Goal: Communication & Community: Ask a question

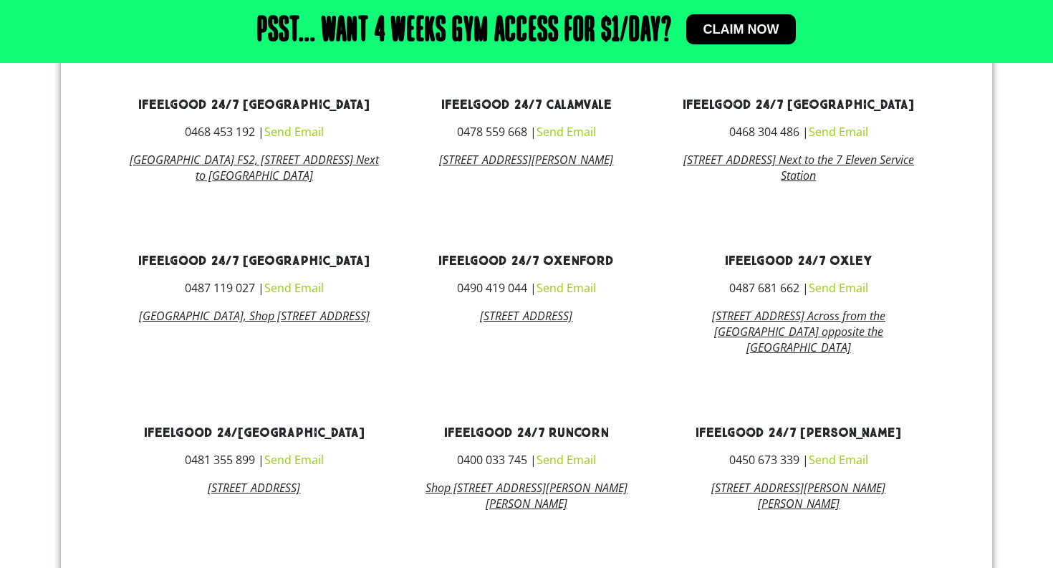
scroll to position [726, 0]
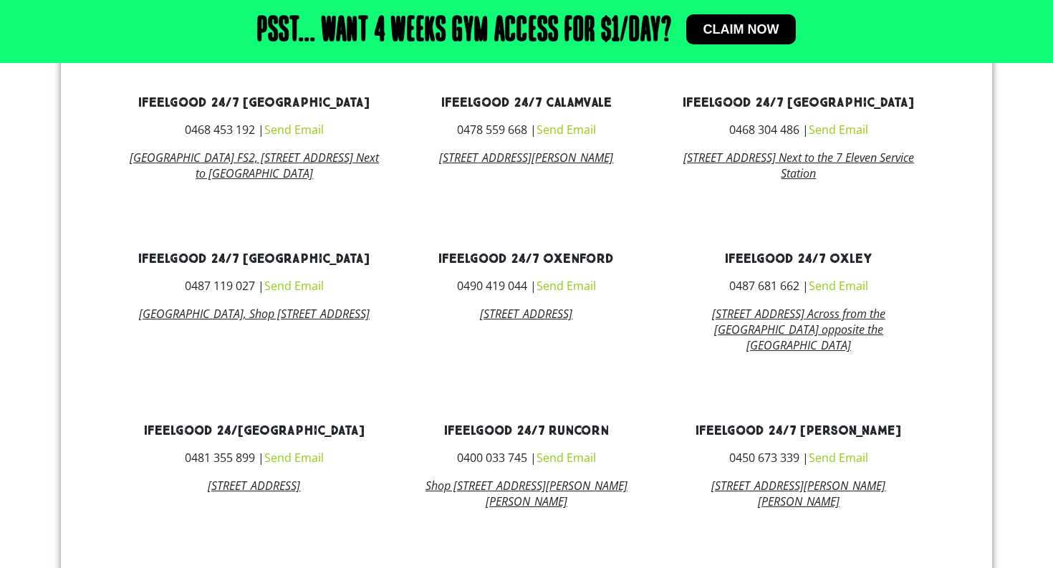
click at [837, 466] on link "Send Email" at bounding box center [838, 458] width 59 height 16
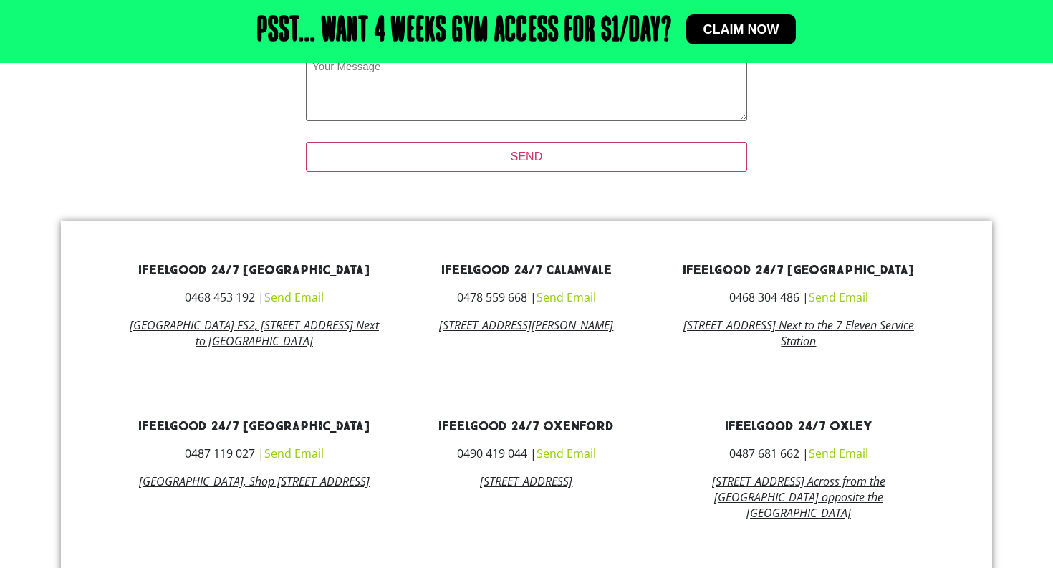
scroll to position [658, 0]
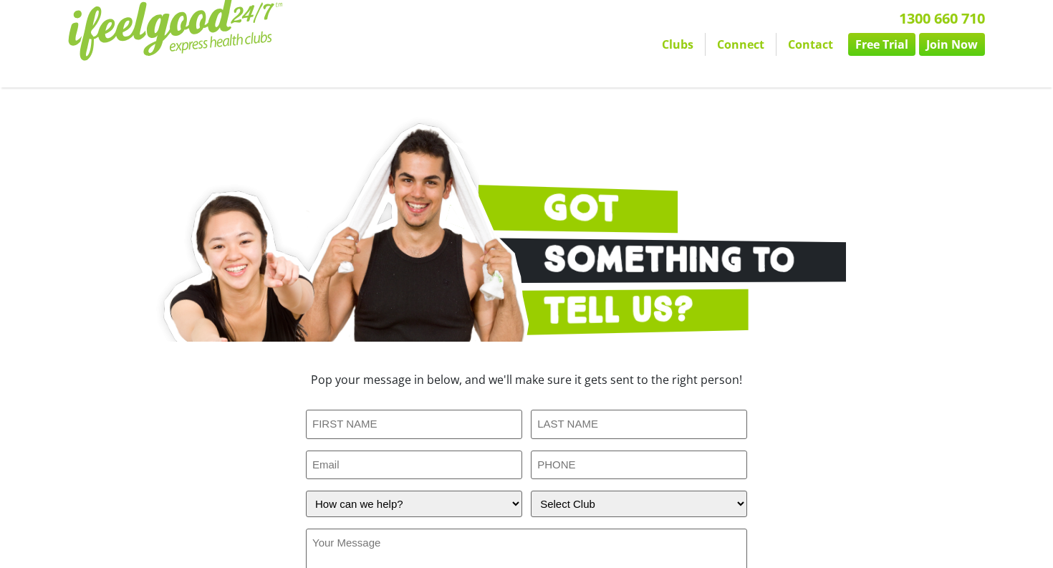
scroll to position [296, 0]
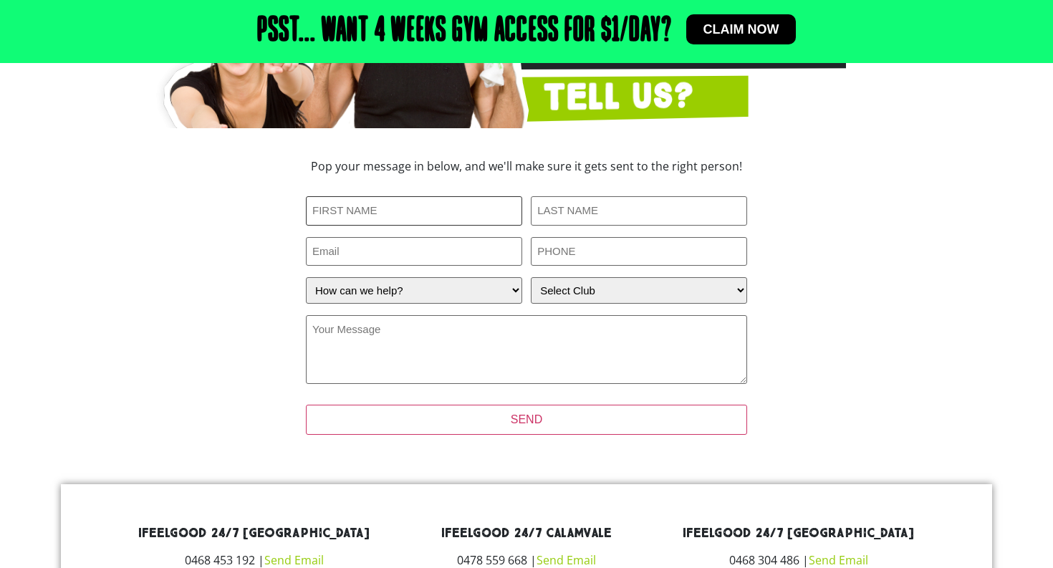
click at [383, 220] on input "First Name (Required)" at bounding box center [414, 210] width 216 height 29
type input "Tamsin"
type input "Parsons"
type input "tamsinparsons00@gmail.com"
type input "0410458322"
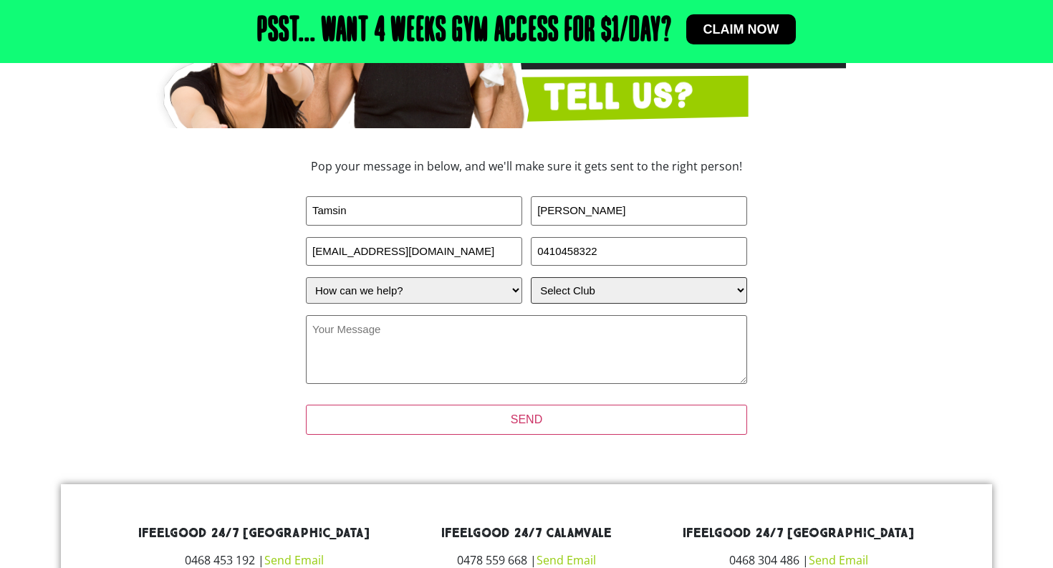
click at [579, 279] on select "Select Club Alexandra Hills Calamvale Coopers Plains Middle Park Oxenford Oxley…" at bounding box center [639, 290] width 216 height 27
select select "[PERSON_NAME]"
click at [458, 302] on select "How can we help? I have a question about joining I'm a current member who has a…" at bounding box center [414, 290] width 216 height 27
select select "I'm a current member who has an enquiry"
click at [476, 287] on select "How can we help? I have a question about joining I'm a current member who has a…" at bounding box center [414, 290] width 216 height 27
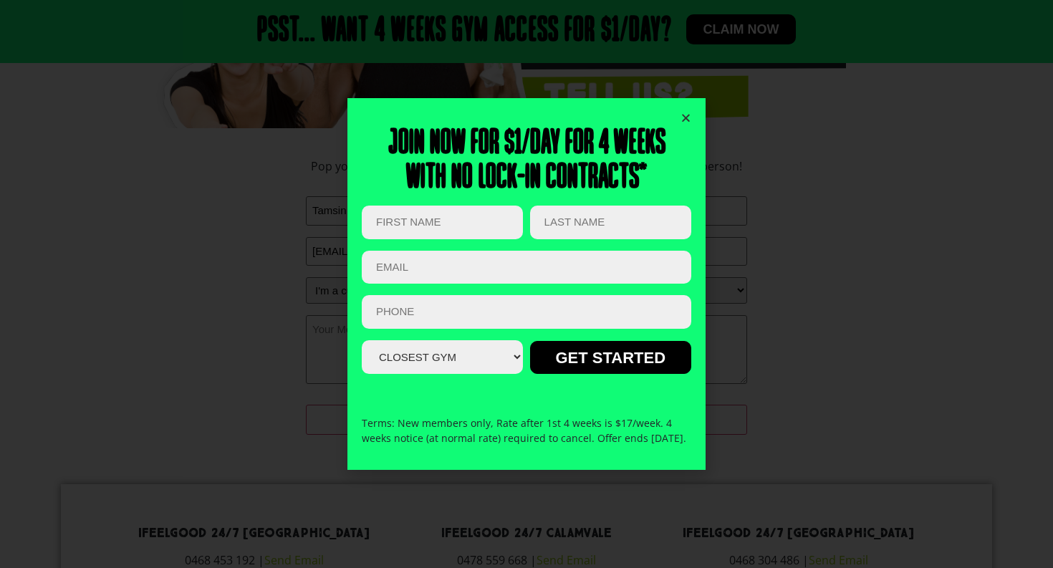
click at [681, 112] on icon "Close" at bounding box center [686, 117] width 11 height 11
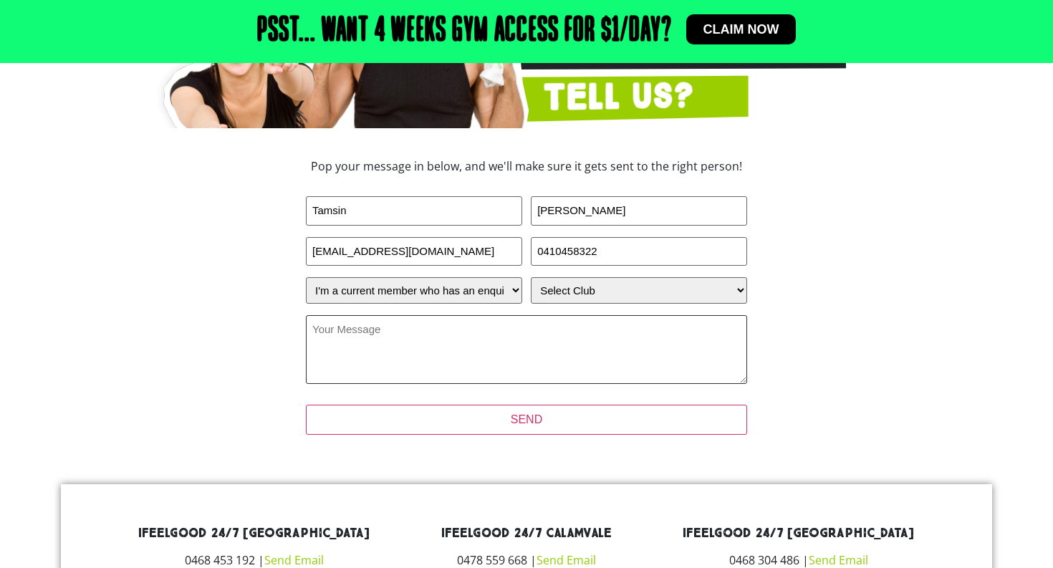
click at [469, 370] on textarea "Your Message (Required)" at bounding box center [526, 349] width 441 height 69
paste textarea "I’m requesting to cancel my gym membership in accordance with the required two-…"
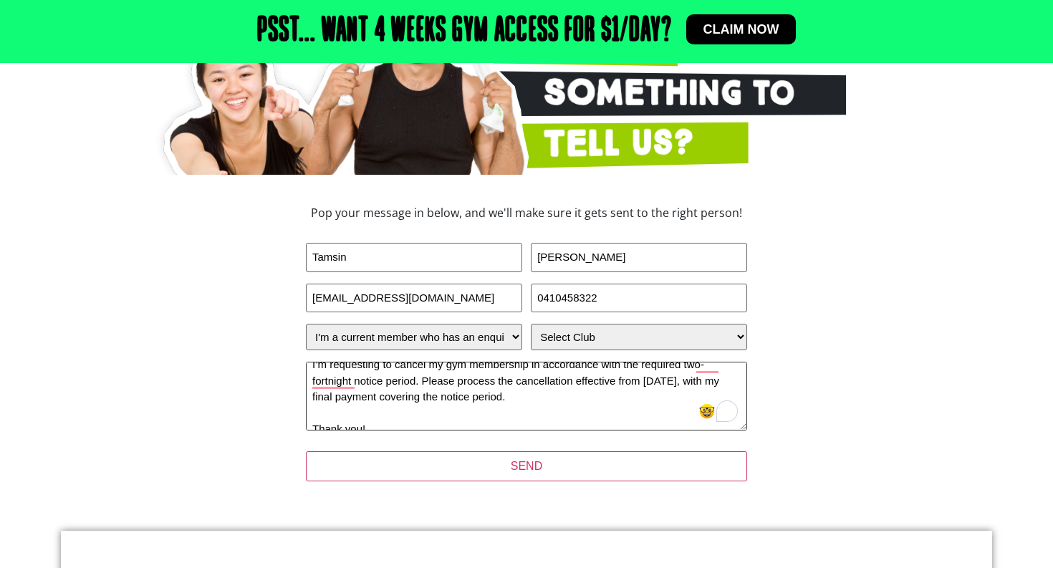
scroll to position [19, 0]
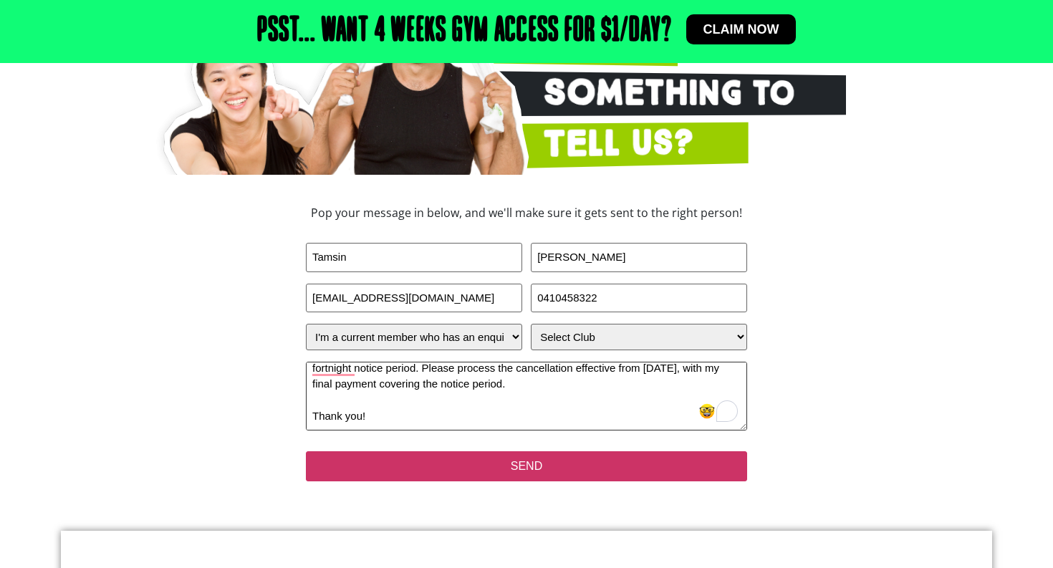
type textarea "I’m requesting to cancel my gym membership in accordance with the required two-…"
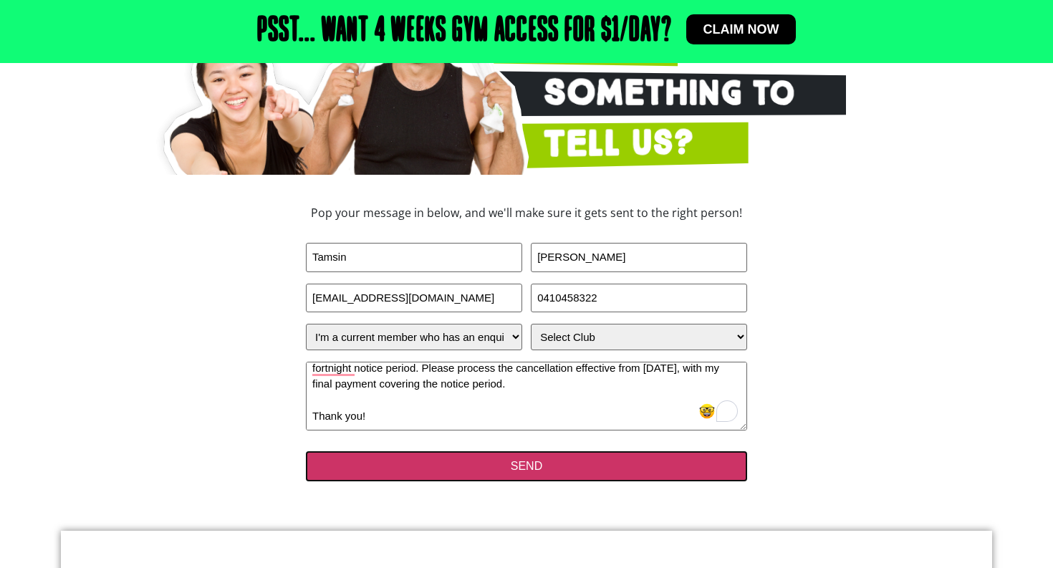
click at [482, 461] on input "SEND" at bounding box center [526, 466] width 441 height 30
